Goal: Information Seeking & Learning: Learn about a topic

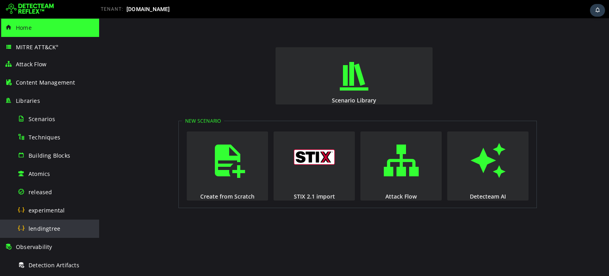
click at [49, 223] on div "lendingtree" at bounding box center [55, 228] width 77 height 18
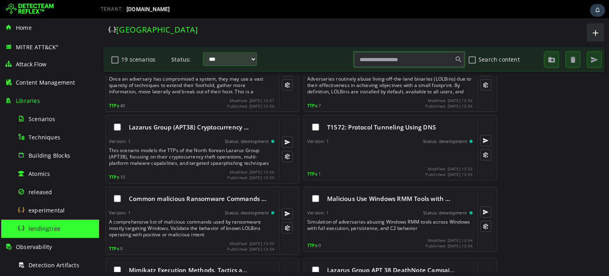
scroll to position [320, 0]
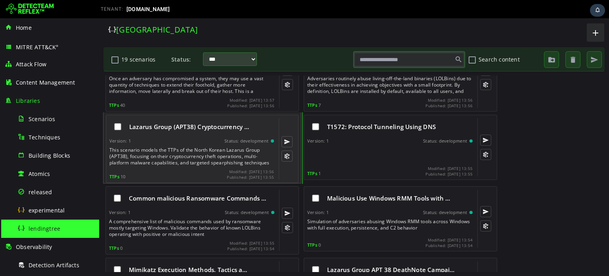
click at [207, 143] on div "Version: 1 Status: development" at bounding box center [191, 141] width 165 height 6
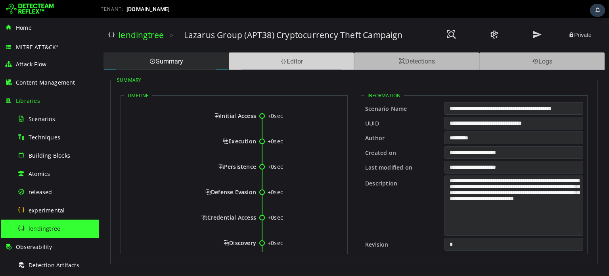
click at [280, 54] on div "Editor" at bounding box center [291, 60] width 125 height 17
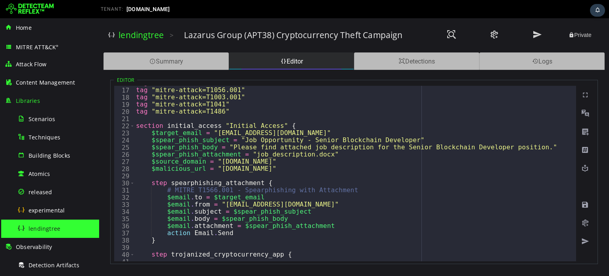
scroll to position [113, 0]
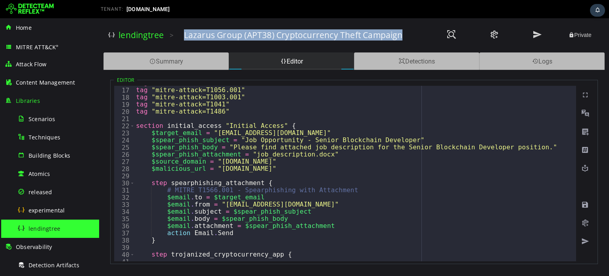
drag, startPoint x: 181, startPoint y: 34, endPoint x: 419, endPoint y: 38, distance: 238.1
click at [419, 38] on div "lendingtree > Lazarus Group (APT38) Cryptocurrency Theft Campaign Private" at bounding box center [354, 35] width 492 height 22
copy h3 "Lazarus Group (APT38) Cryptocurrency Theft Campaign"
click at [543, 36] on button at bounding box center [538, 35] width 40 height 17
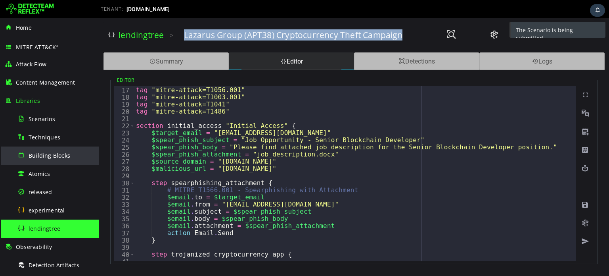
scroll to position [106, 0]
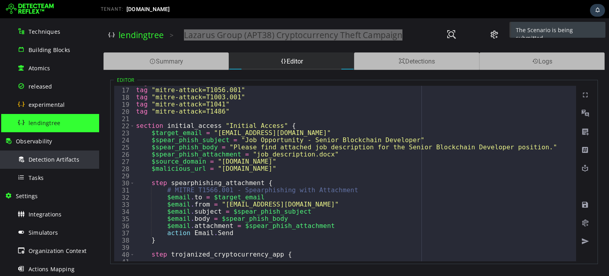
click at [54, 165] on div "Detection Artifacts" at bounding box center [55, 159] width 77 height 18
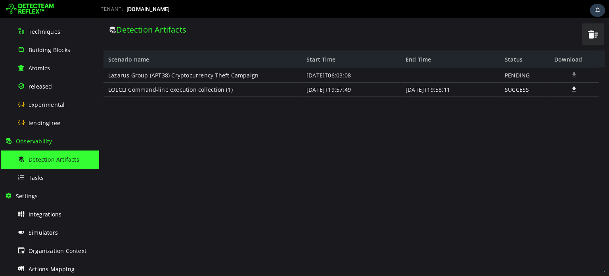
click at [421, 144] on div "Lazarus Group (APT38) Cryptocurrency Theft Campaign LOLCLI Command-line executi…" at bounding box center [351, 166] width 495 height 197
click at [524, 138] on div "Lazarus Group (APT38) Cryptocurrency Theft Campaign LOLCLI Command-line executi…" at bounding box center [351, 166] width 495 height 197
click at [52, 163] on div "Detection Artifacts" at bounding box center [55, 159] width 77 height 18
click at [43, 171] on div "Tasks" at bounding box center [55, 178] width 77 height 18
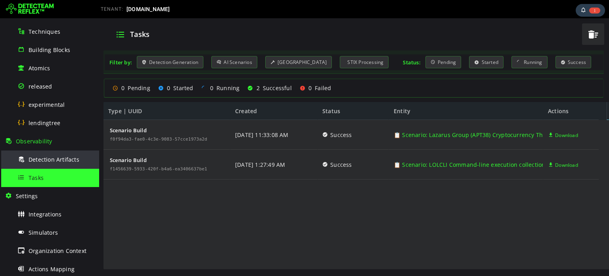
click at [53, 163] on span "Detection Artifacts" at bounding box center [54, 159] width 51 height 8
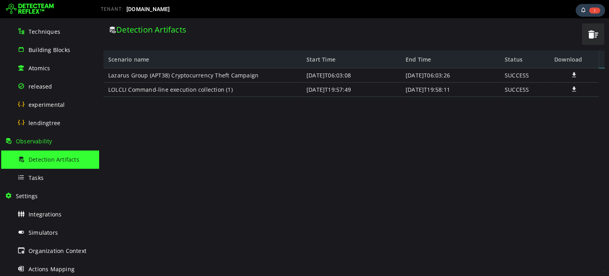
click at [572, 73] on span at bounding box center [574, 74] width 8 height 7
click at [49, 126] on span "lendingtree" at bounding box center [45, 123] width 32 height 8
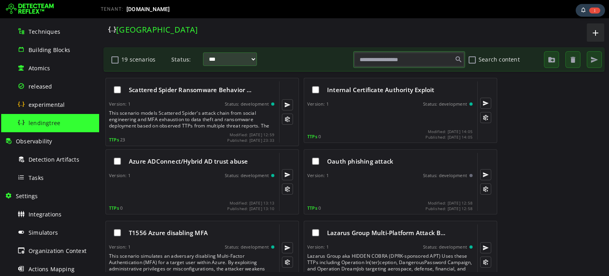
click at [418, 59] on input "text" at bounding box center [409, 59] width 109 height 13
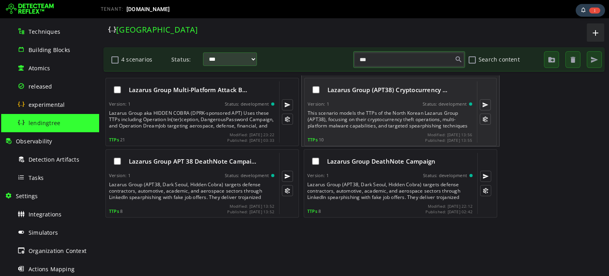
type input "***"
click at [359, 96] on div "Lazarus Group (APT38) Cryptocurrency …" at bounding box center [390, 89] width 165 height 17
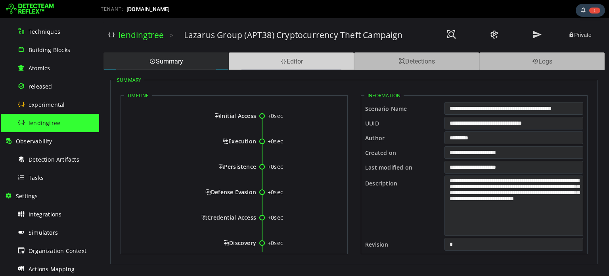
click at [312, 65] on div "Editor" at bounding box center [291, 60] width 125 height 17
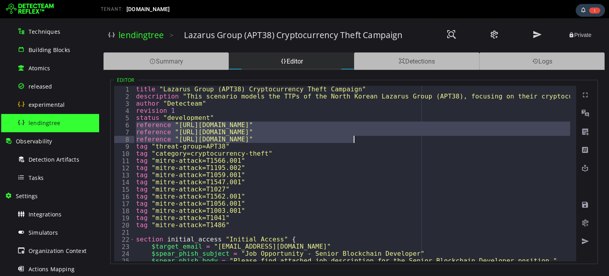
drag, startPoint x: 136, startPoint y: 125, endPoint x: 362, endPoint y: 138, distance: 226.9
type textarea "**********"
